Goal: Find specific page/section: Find specific page/section

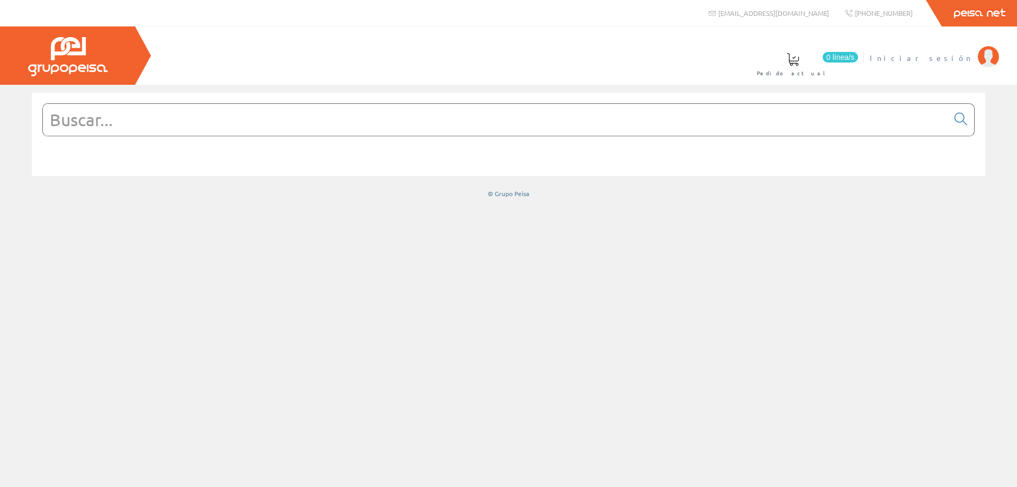
click at [933, 57] on span "Iniciar sesión" at bounding box center [921, 57] width 103 height 11
click at [380, 111] on input "text" at bounding box center [495, 120] width 905 height 32
click at [149, 125] on input "text" at bounding box center [495, 120] width 905 height 32
click at [542, 121] on input "text" at bounding box center [495, 120] width 905 height 32
click at [139, 114] on input "text" at bounding box center [495, 120] width 905 height 32
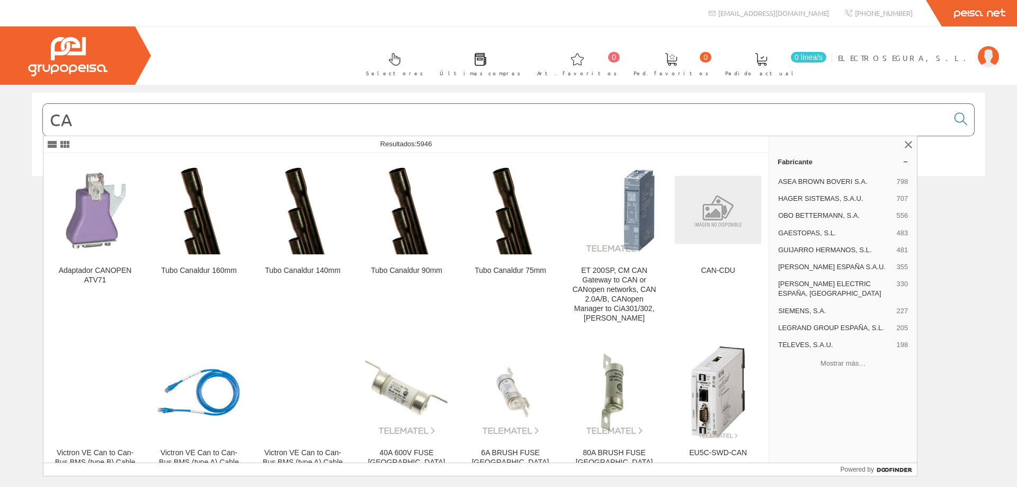
type input "C"
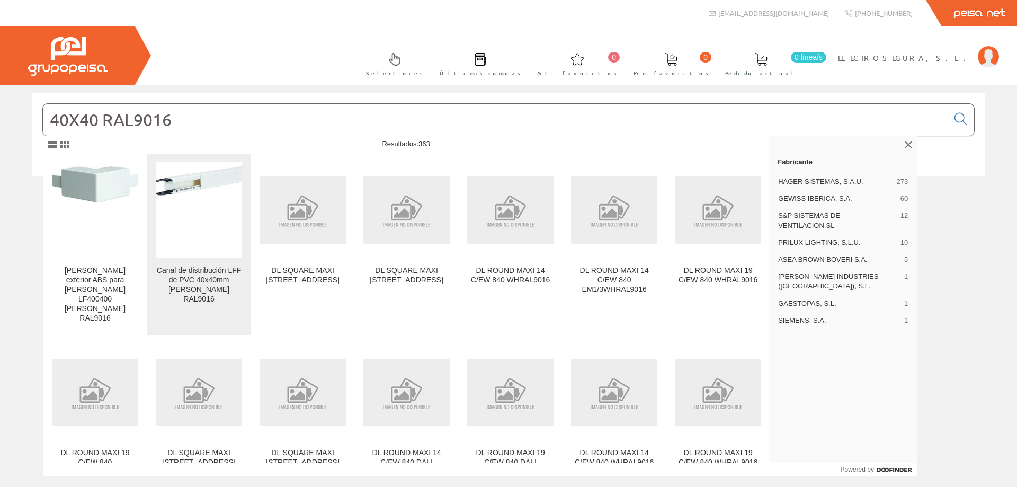
type input "40X40 RAL9016"
click at [191, 242] on img at bounding box center [199, 209] width 86 height 86
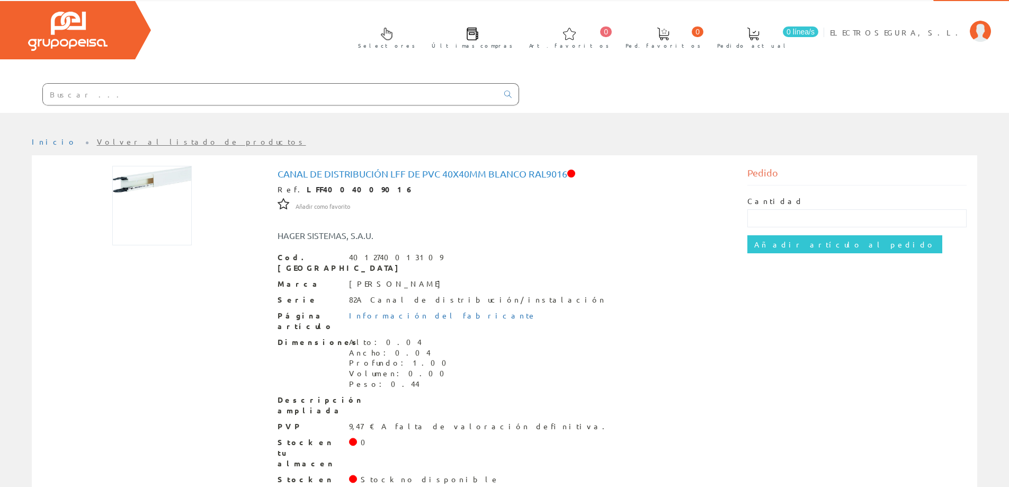
scroll to position [37, 0]
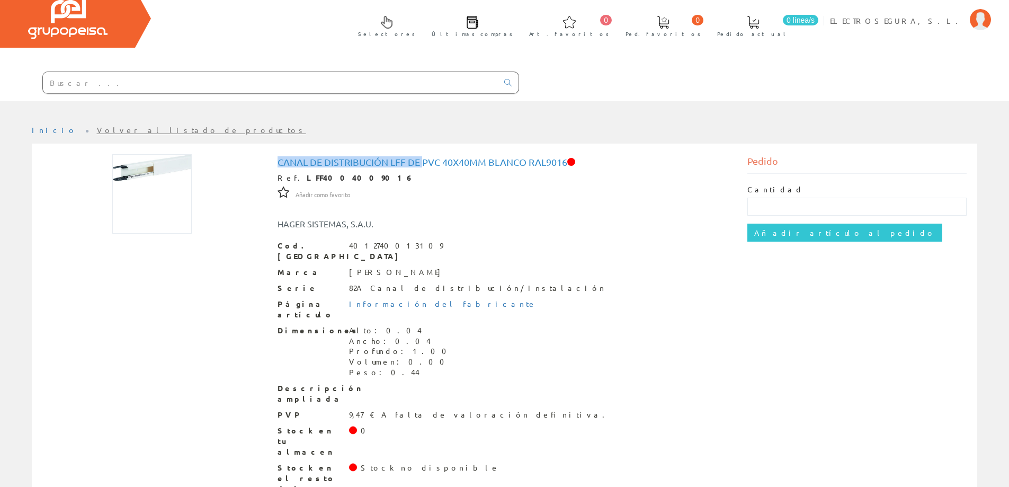
drag, startPoint x: 278, startPoint y: 160, endPoint x: 422, endPoint y: 164, distance: 144.6
click at [422, 164] on h1 "Canal de distribución LFF de PVC 40x40mm blanco RAL9016" at bounding box center [505, 162] width 454 height 11
click at [542, 238] on div "Canal de distribución LFF de PVC 40x40mm blanco RAL9016 Ref. LFF4004009016 Añad…" at bounding box center [505, 325] width 454 height 337
